Goal: Task Accomplishment & Management: Use online tool/utility

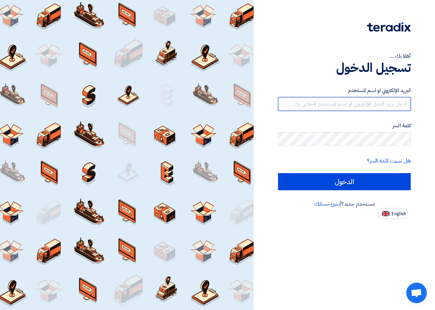
click at [363, 101] on input "text" at bounding box center [344, 104] width 133 height 14
type input "[EMAIL_ADDRESS][DOMAIN_NAME]"
click at [345, 101] on input "[EMAIL_ADDRESS][DOMAIN_NAME]" at bounding box center [344, 104] width 133 height 14
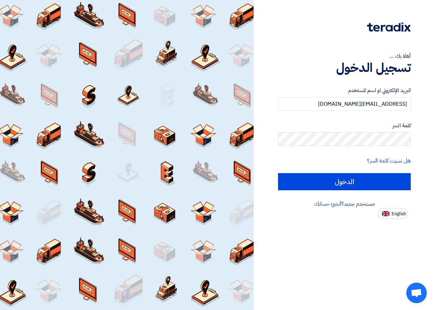
click at [350, 172] on form "البريد الإلكتروني او اسم المستخدم [EMAIL_ADDRESS][DOMAIN_NAME] كلمة السر هل نسي…" at bounding box center [344, 139] width 133 height 104
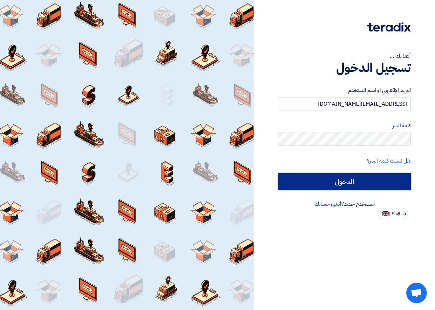
click at [346, 181] on input "الدخول" at bounding box center [344, 181] width 133 height 17
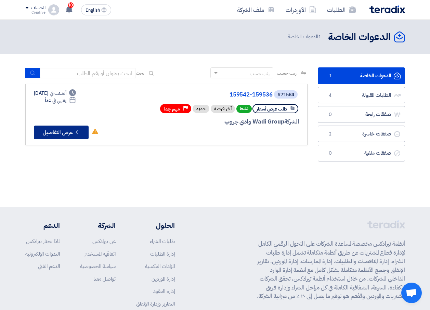
click at [65, 133] on button "Check details عرض التفاصيل" at bounding box center [61, 133] width 55 height 14
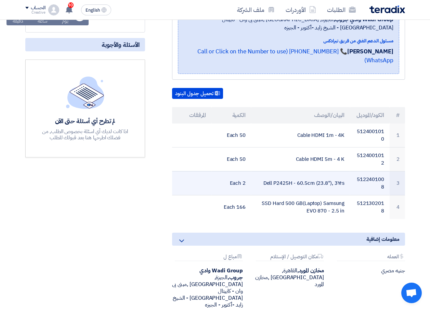
scroll to position [137, 0]
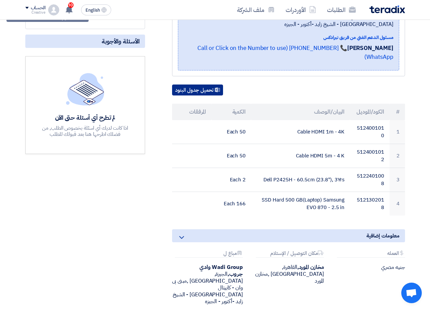
click at [195, 84] on button "تحميل جدول البنود" at bounding box center [197, 89] width 51 height 11
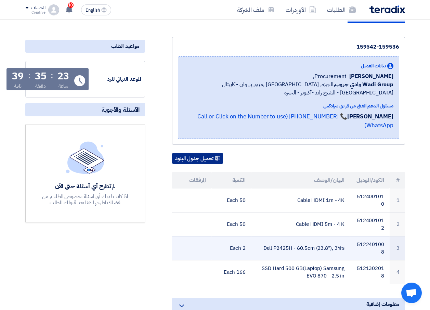
scroll to position [103, 0]
